Goal: Task Accomplishment & Management: Manage account settings

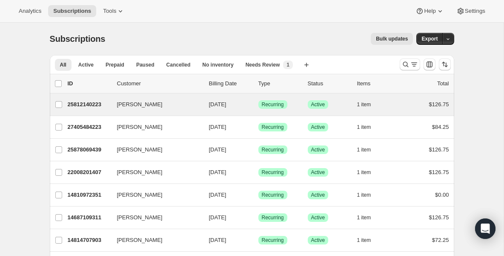
click at [164, 110] on div "[PERSON_NAME] 25812140223 [PERSON_NAME] [DATE] Success Recurring Success Active…" at bounding box center [252, 104] width 405 height 22
click at [158, 105] on button "[PERSON_NAME]" at bounding box center [154, 105] width 85 height 14
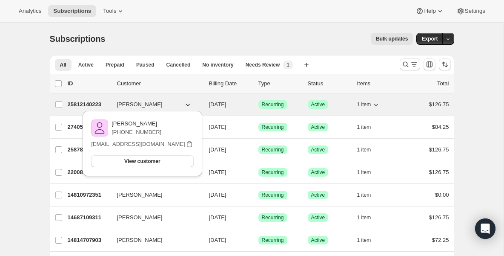
click at [124, 104] on span "[PERSON_NAME]" at bounding box center [140, 104] width 46 height 9
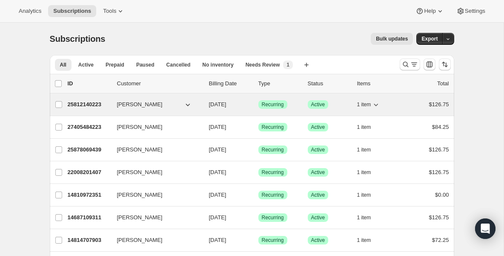
click at [86, 108] on p "25812140223" at bounding box center [89, 104] width 43 height 9
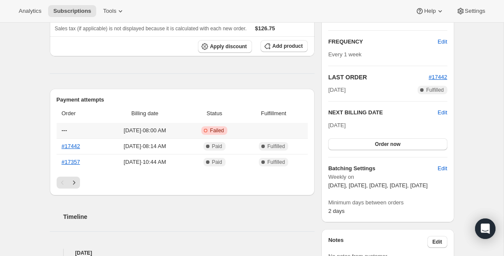
scroll to position [136, 0]
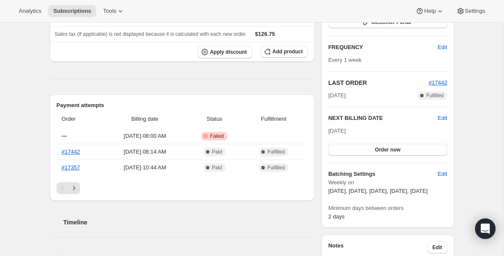
click at [360, 159] on div "Plan Success Active | Created Date [DATE] Customer Portal FREQUENCY Edit Every …" at bounding box center [387, 95] width 119 height 249
click at [355, 149] on button "Order now" at bounding box center [387, 150] width 119 height 12
click at [355, 149] on button "Click to confirm" at bounding box center [387, 150] width 119 height 12
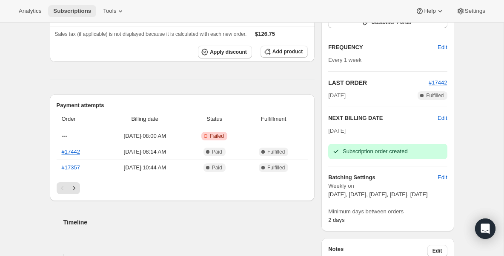
click at [62, 12] on span "Subscriptions" at bounding box center [72, 11] width 38 height 7
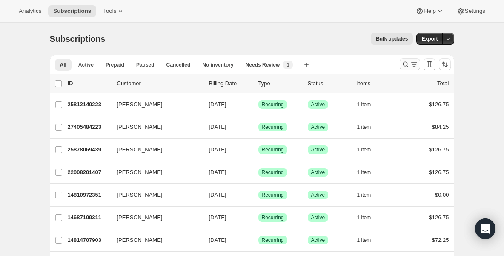
click at [410, 66] on icon "Search and filter results" at bounding box center [414, 64] width 9 height 9
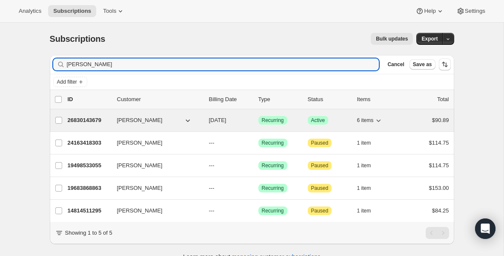
type input "[PERSON_NAME]"
click at [158, 118] on button "[PERSON_NAME]" at bounding box center [154, 120] width 85 height 14
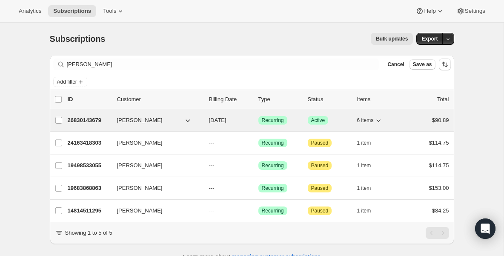
click at [106, 120] on p "26830143679" at bounding box center [89, 120] width 43 height 9
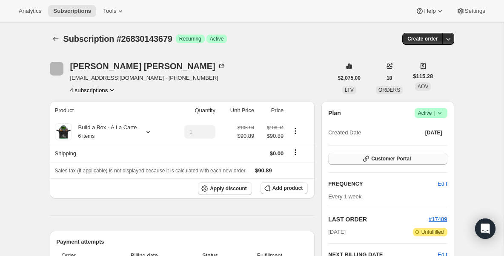
click at [400, 159] on span "Customer Portal" at bounding box center [391, 158] width 40 height 7
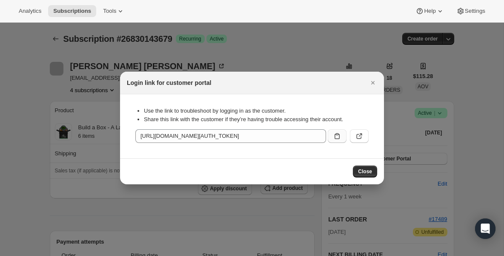
click at [341, 137] on icon ":rp8:" at bounding box center [337, 136] width 9 height 9
